Goal: Ask a question

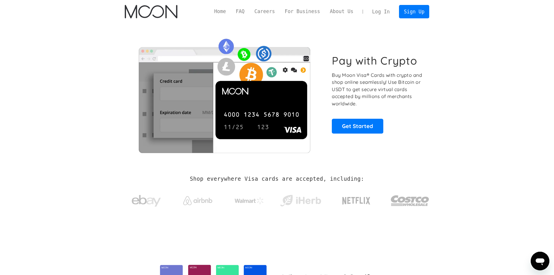
click at [384, 11] on link "Log In" at bounding box center [380, 11] width 27 height 13
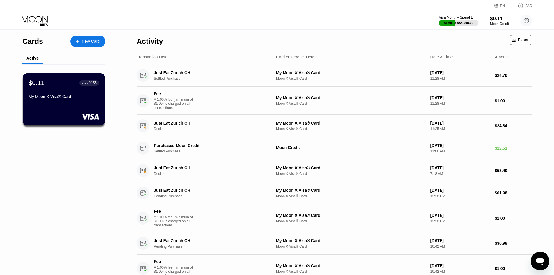
click at [32, 21] on icon at bounding box center [35, 21] width 27 height 10
click at [50, 113] on div "$0.11 ● ● ● ● 9155 My Moon X Visa® Card" at bounding box center [63, 99] width 83 height 53
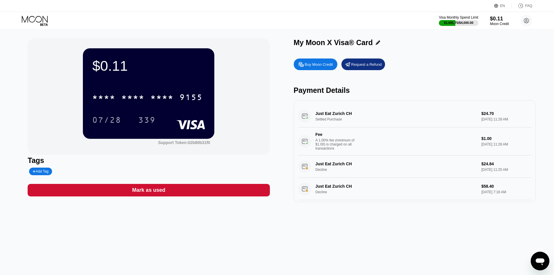
click at [533, 261] on div "Messaging-Fenster öffnen" at bounding box center [539, 260] width 17 height 17
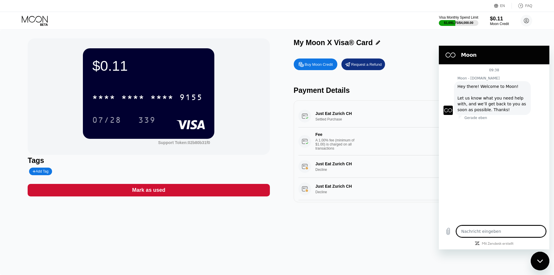
type textarea "x"
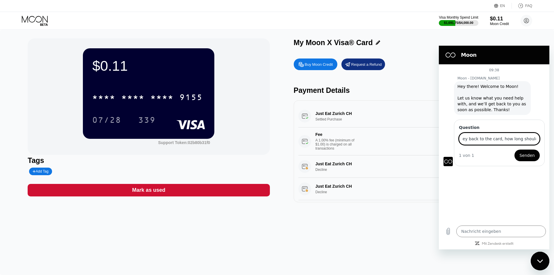
scroll to position [0, 47]
type input "If a store refunds money back to the card, how long should it take?"
click at [514, 149] on button "Senden" at bounding box center [526, 155] width 25 height 12
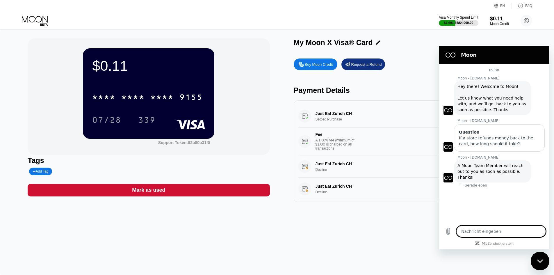
scroll to position [90, 0]
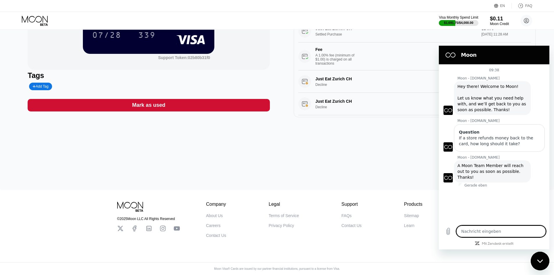
click at [537, 265] on div "Messaging-Fenster schließen" at bounding box center [539, 260] width 17 height 17
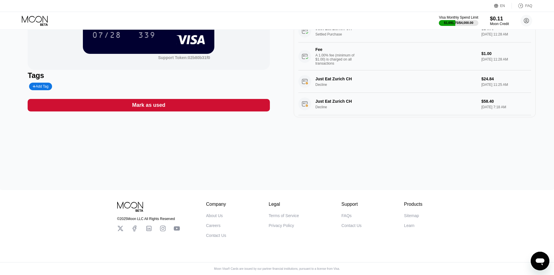
scroll to position [0, 0]
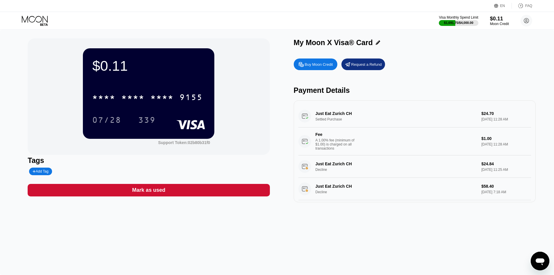
click at [36, 22] on icon at bounding box center [35, 21] width 27 height 10
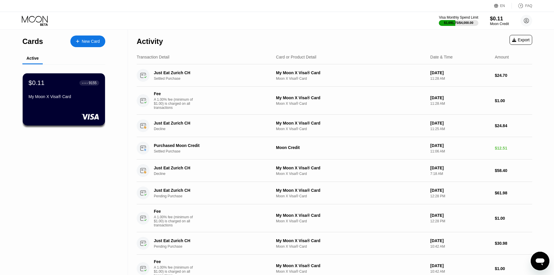
click at [36, 18] on icon at bounding box center [35, 19] width 26 height 7
click at [534, 268] on div "Messaging-Fenster öffnen" at bounding box center [539, 260] width 17 height 17
type textarea "x"
